Goal: Task Accomplishment & Management: Manage account settings

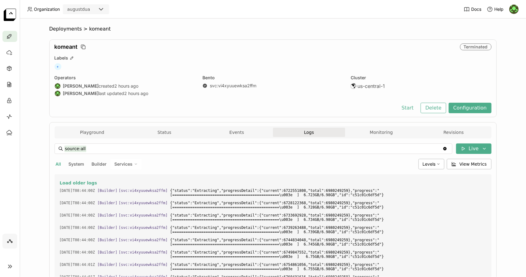
scroll to position [1054, 0]
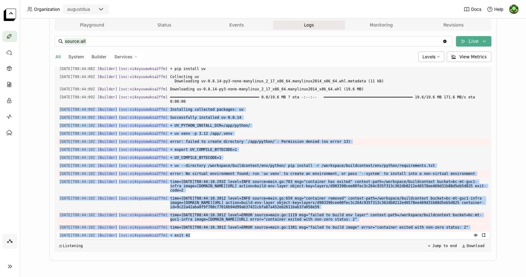
drag, startPoint x: 57, startPoint y: 100, endPoint x: 219, endPoint y: 234, distance: 211.0
click at [219, 234] on div "Load older logs [DATE]T08:44:00Z [Builder] [ svc:vi4xyuuewksa2ffm ] {"status":"…" at bounding box center [273, 159] width 432 height 185
copy div "[DATE]T08:44:09Z [Builder] [ svc:vi4xyuuewksa2ffm ] Installing collected packag…"
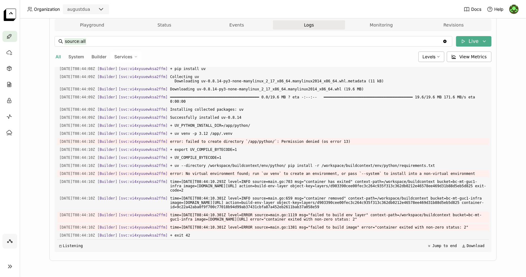
drag, startPoint x: 503, startPoint y: 50, endPoint x: 521, endPoint y: 51, distance: 18.2
click at [521, 51] on div "Deployments > komeant komeant Terminated Labels + Operators August Dua created …" at bounding box center [273, 147] width 506 height 258
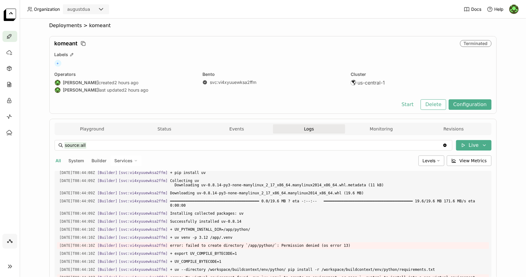
scroll to position [0, 0]
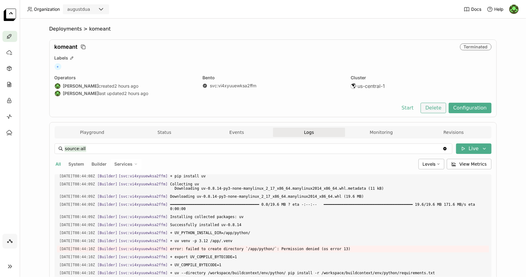
click at [434, 111] on button "Delete" at bounding box center [434, 108] width 26 height 10
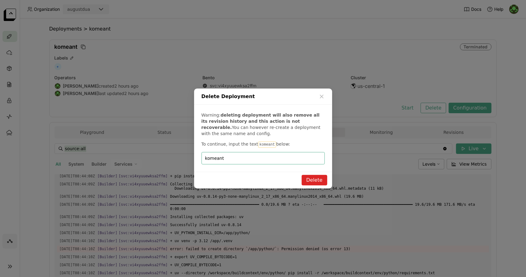
type input "komeant"
click at [307, 180] on button "Delete" at bounding box center [315, 180] width 26 height 10
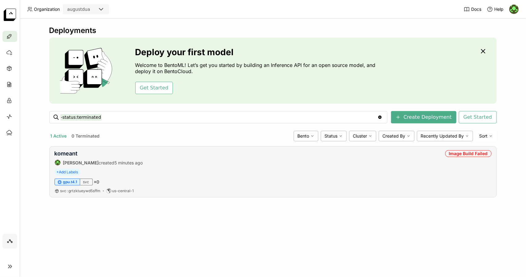
click at [431, 156] on div "komeant [PERSON_NAME] created 5 minutes ago Image Build Failed" at bounding box center [273, 157] width 437 height 15
click at [75, 152] on link "komeant" at bounding box center [66, 153] width 23 height 6
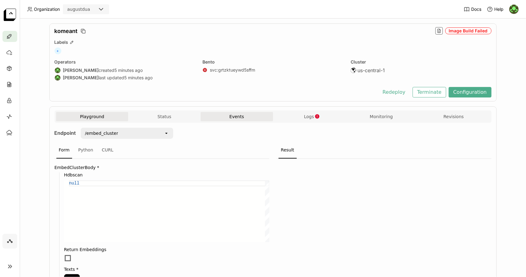
click at [243, 116] on button "Events" at bounding box center [237, 116] width 72 height 9
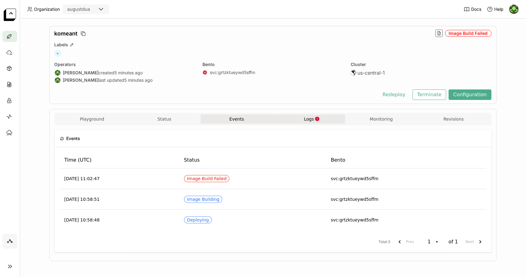
click at [300, 122] on button "Logs" at bounding box center [309, 118] width 72 height 9
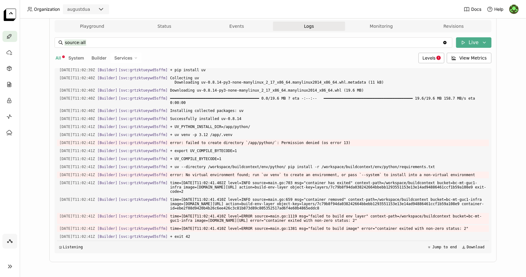
scroll to position [108, 0]
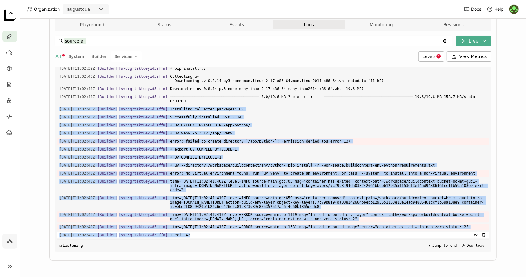
drag, startPoint x: 54, startPoint y: 101, endPoint x: 189, endPoint y: 237, distance: 191.5
click at [189, 237] on div "Load older logs [DATE]T11:02:32Z [Builder] [ svc:grtzktueywd5sffm ] {"status":"…" at bounding box center [273, 159] width 432 height 185
copy div "[DATE]T11:02:40Z [Builder] [ svc:grtzktueywd5sffm ] Installing collected packag…"
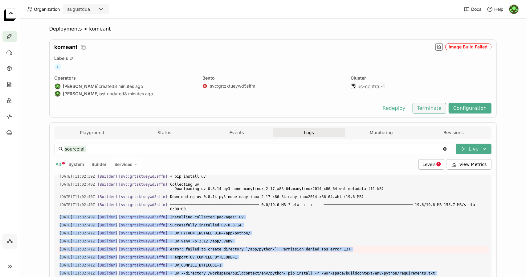
click at [430, 107] on button "Terminate" at bounding box center [430, 108] width 34 height 10
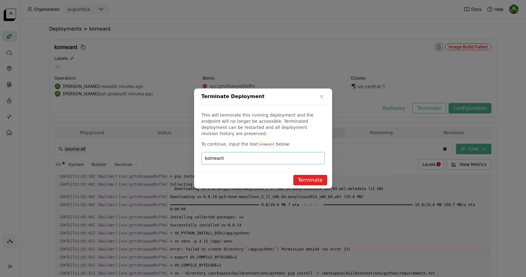
type input "komeant"
click at [306, 175] on button "Terminate" at bounding box center [310, 180] width 34 height 10
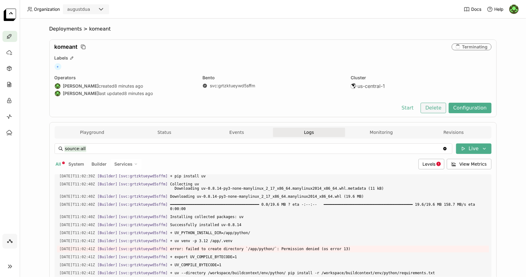
click at [434, 107] on button "Delete" at bounding box center [434, 108] width 26 height 10
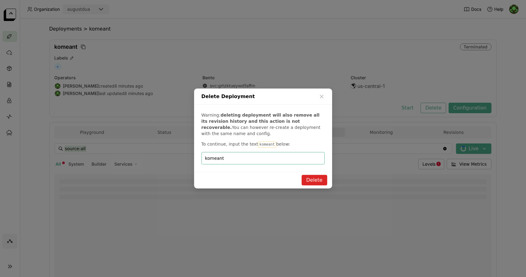
type input "komeant"
click at [319, 181] on button "Delete" at bounding box center [315, 180] width 26 height 10
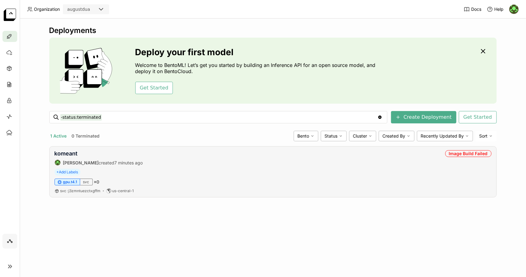
click at [315, 157] on div "komeant [PERSON_NAME] created 7 minutes ago Image Build Failed" at bounding box center [273, 157] width 437 height 15
click at [63, 155] on link "komeant" at bounding box center [66, 153] width 23 height 6
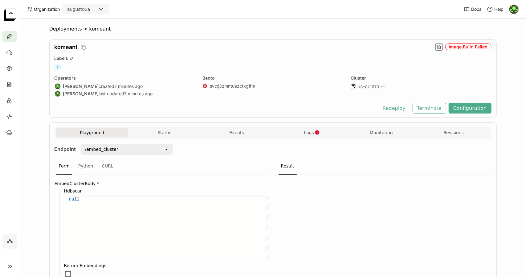
click at [316, 137] on div "Playground Status Events Logs Monitoring Revisions" at bounding box center [273, 133] width 434 height 11
click at [315, 135] on button "Logs" at bounding box center [309, 132] width 72 height 9
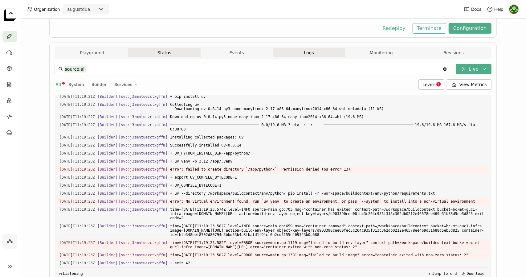
scroll to position [108, 0]
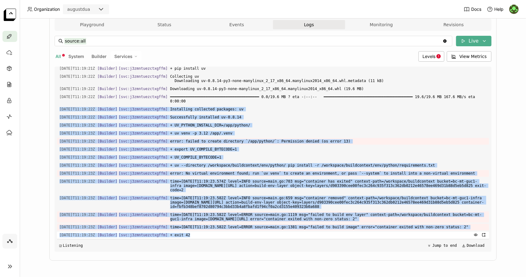
drag, startPoint x: 56, startPoint y: 100, endPoint x: 191, endPoint y: 236, distance: 191.7
click at [191, 236] on div "Load older logs [DATE]T11:19:13Z [Builder] [ svc:j3zmntuezctxgffm ] {"status":"…" at bounding box center [273, 159] width 432 height 185
copy div "[DATE]T11:19:22Z [Builder] [ svc:j3zmntuezctxgffm ] Installing collected packag…"
